Goal: Book appointment/travel/reservation

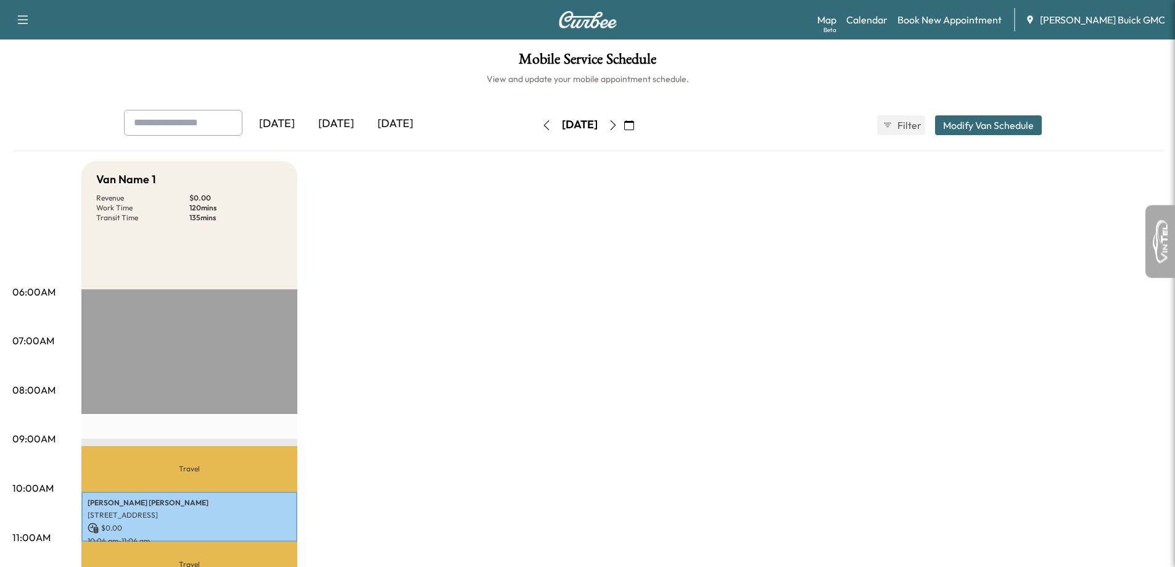
click at [623, 133] on button "button" at bounding box center [613, 125] width 21 height 20
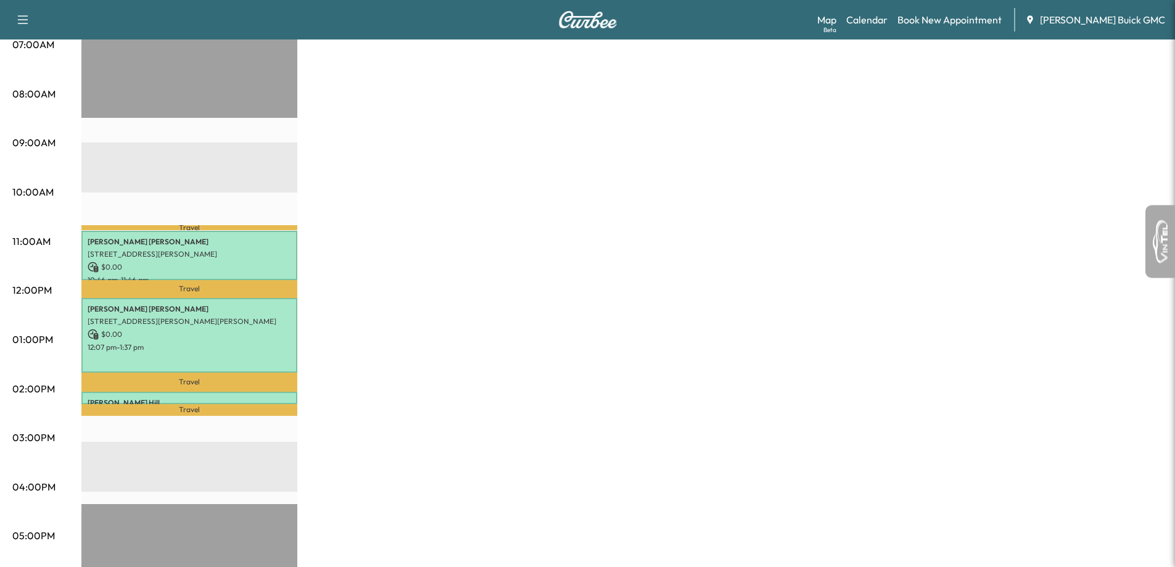
scroll to position [308, 0]
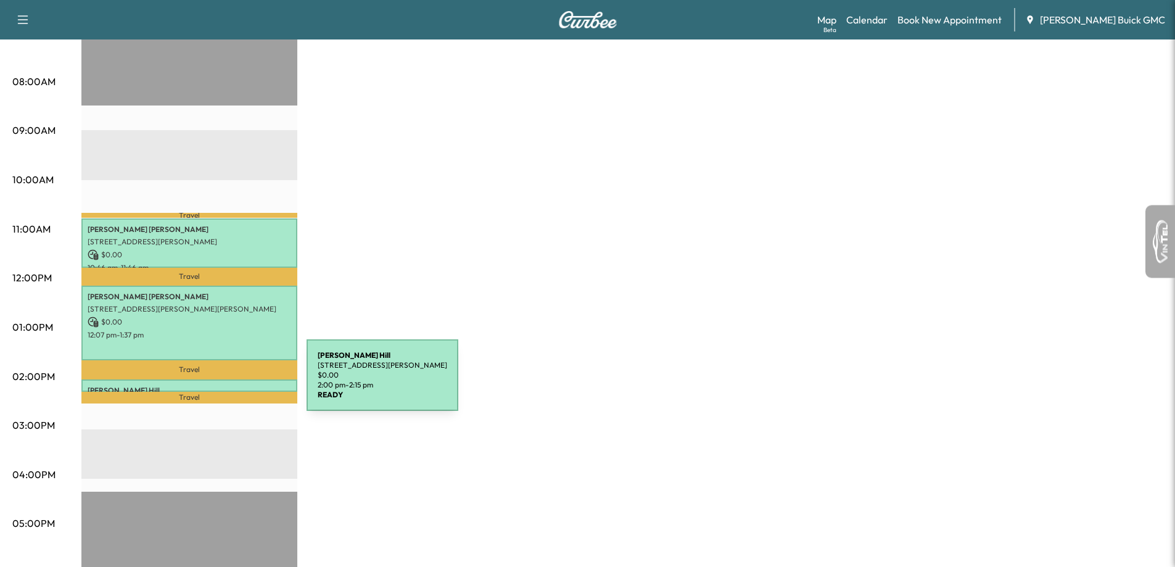
click at [214, 385] on p "[PERSON_NAME]" at bounding box center [190, 390] width 204 height 10
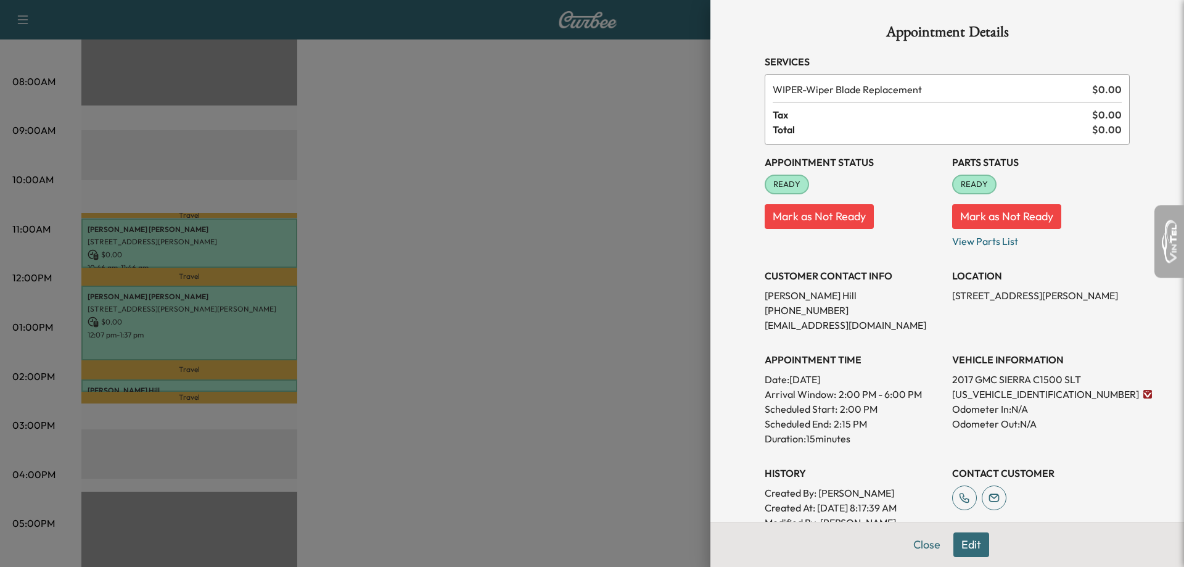
click at [213, 382] on div at bounding box center [592, 283] width 1184 height 567
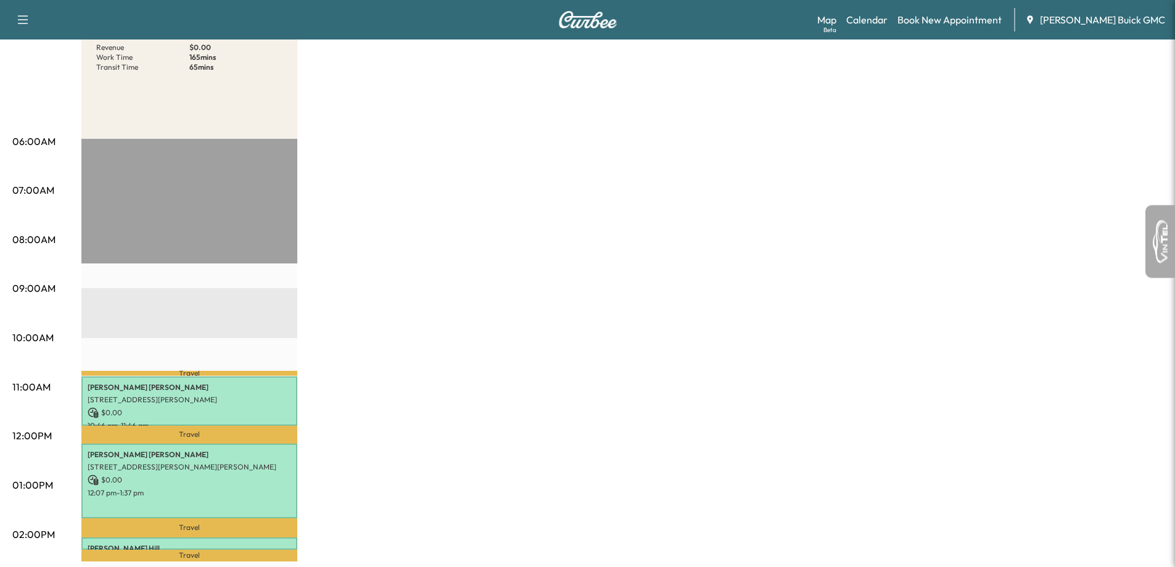
scroll to position [123, 0]
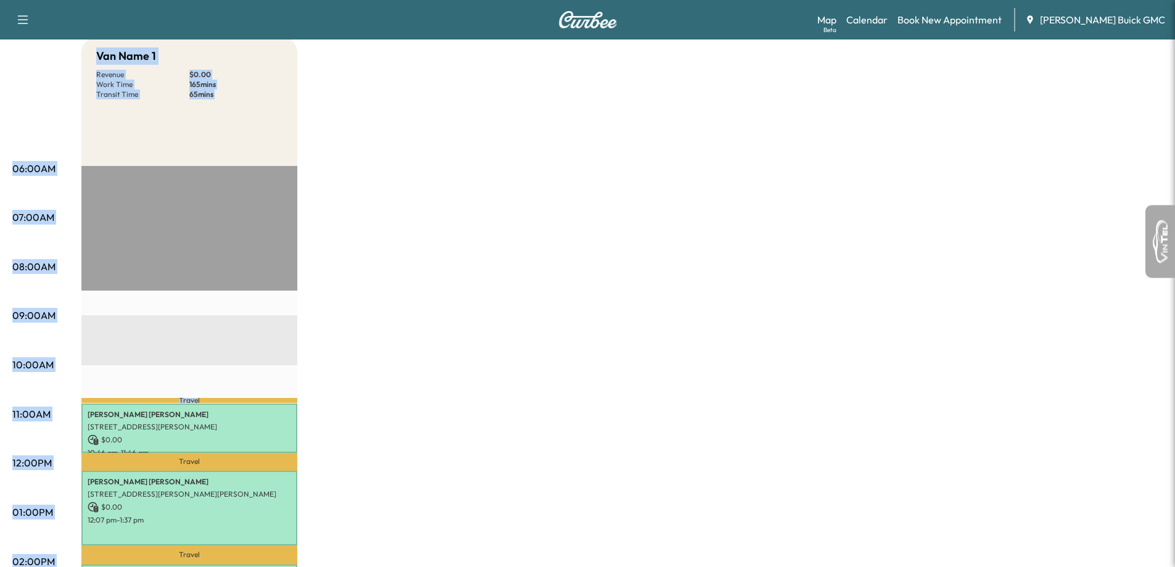
drag, startPoint x: 78, startPoint y: 313, endPoint x: 198, endPoint y: 318, distance: 119.7
click at [198, 318] on div "06:00AM 07:00AM 08:00AM 09:00AM 10:00AM 11:00AM 12:00PM 01:00PM 02:00PM 03:00PM…" at bounding box center [587, 500] width 1150 height 925
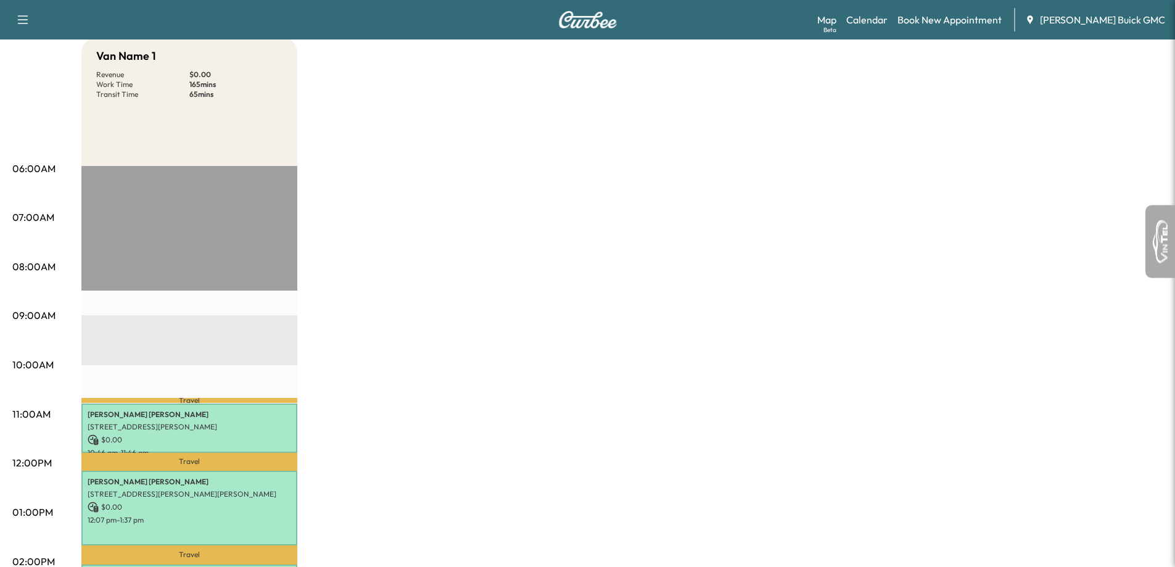
click at [353, 334] on div "Van Name 1 Revenue $ 0.00 Work Time 165 mins Transit Time 65 mins Travel [PERSO…" at bounding box center [621, 500] width 1081 height 925
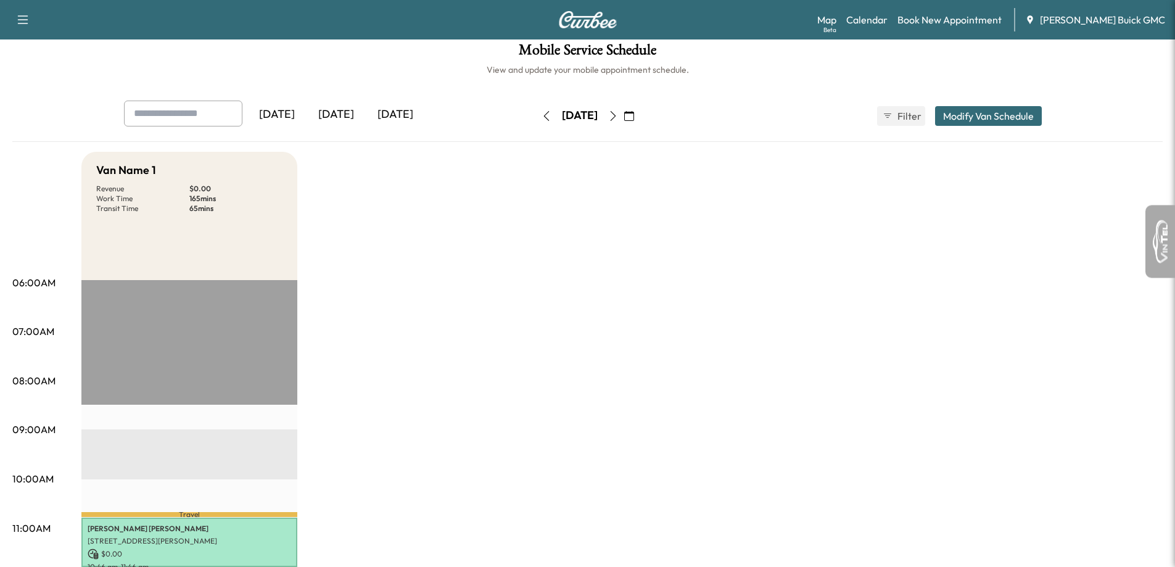
scroll to position [0, 0]
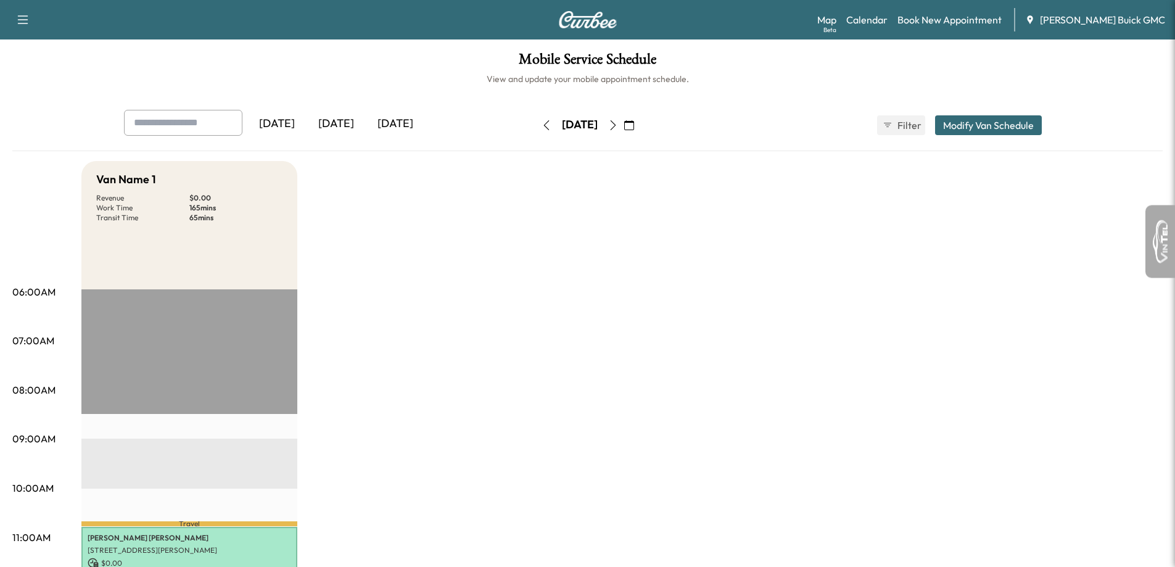
click at [623, 129] on button "button" at bounding box center [613, 125] width 21 height 20
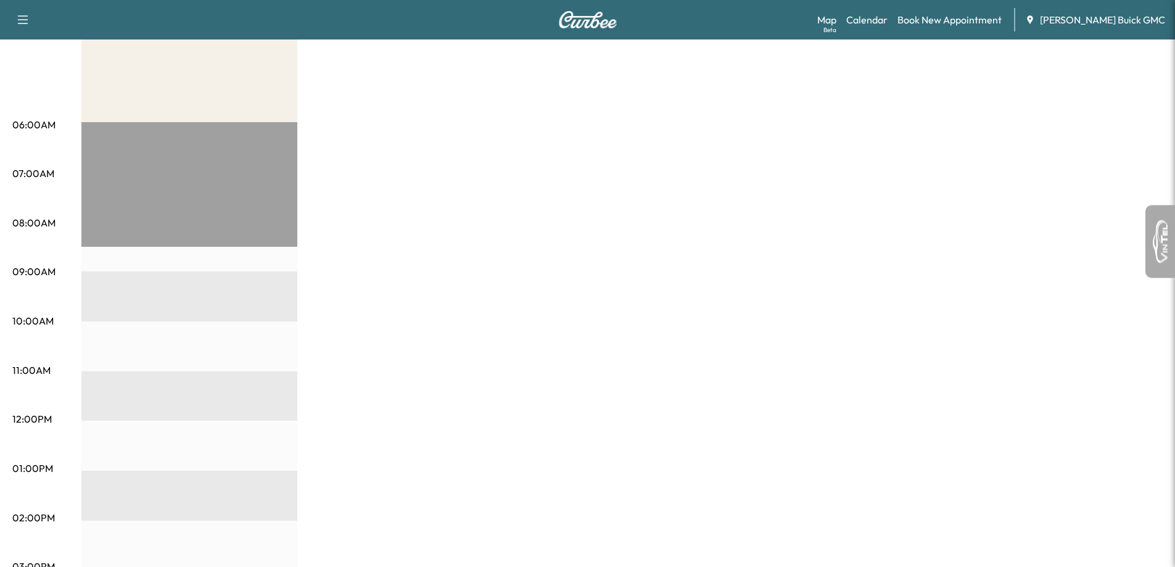
scroll to position [185, 0]
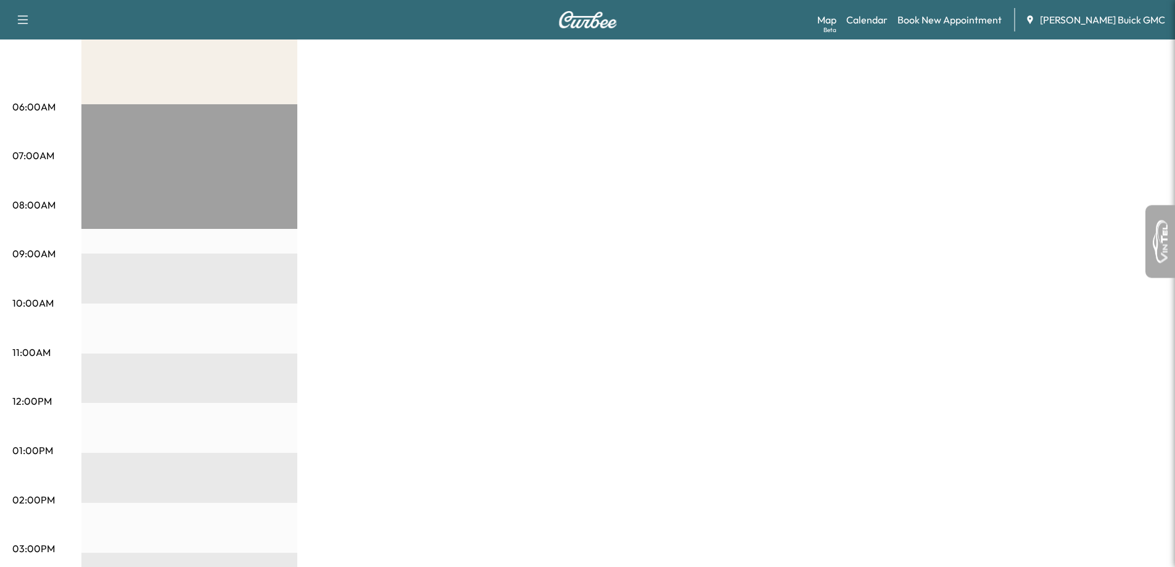
click at [84, 331] on div "EST Start" at bounding box center [189, 502] width 216 height 797
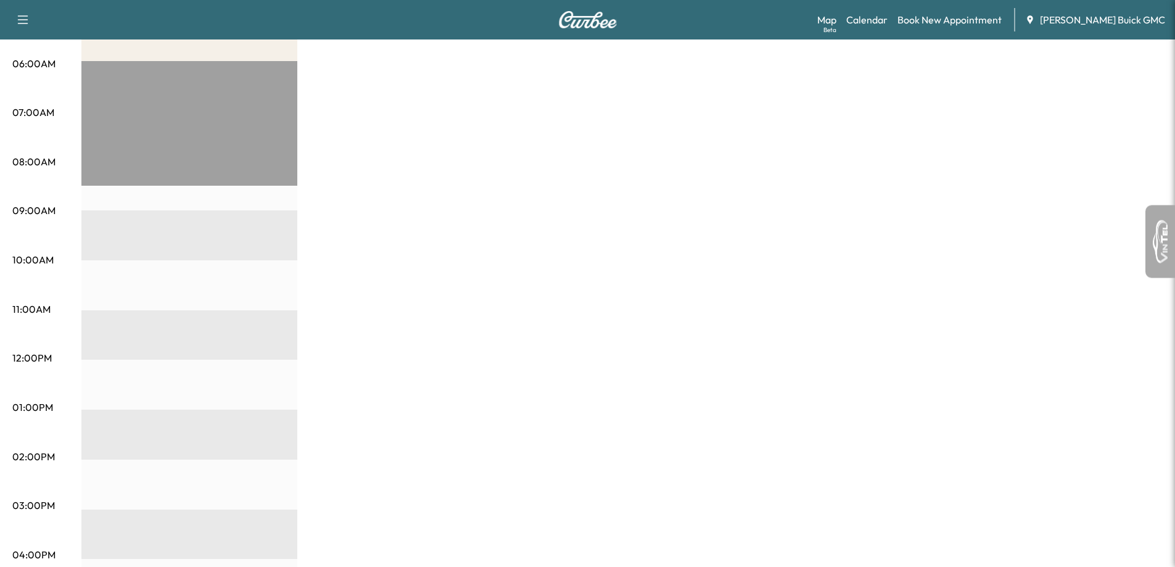
scroll to position [247, 0]
